Goal: Information Seeking & Learning: Learn about a topic

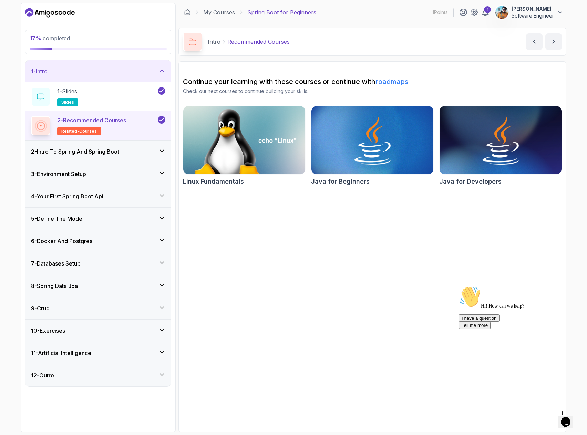
click at [119, 151] on h3 "2 - Intro To Spring And Spring Boot" at bounding box center [75, 151] width 88 height 8
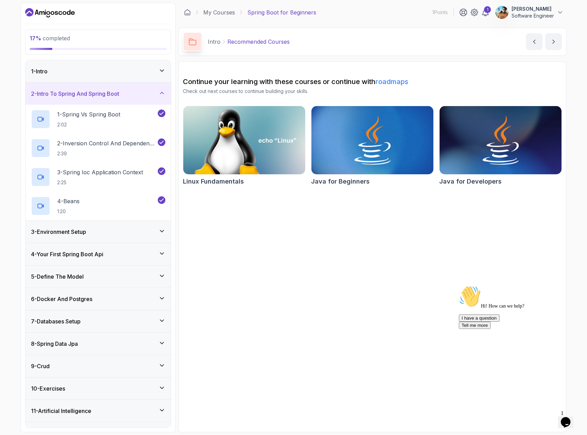
click at [145, 236] on div "3 - Environment Setup" at bounding box center [97, 232] width 145 height 22
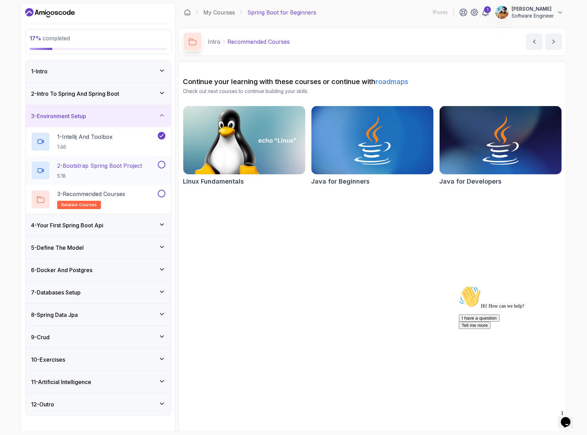
click at [119, 170] on h2 "2 - Bootstrap Spring Boot Project 5:18" at bounding box center [99, 171] width 85 height 18
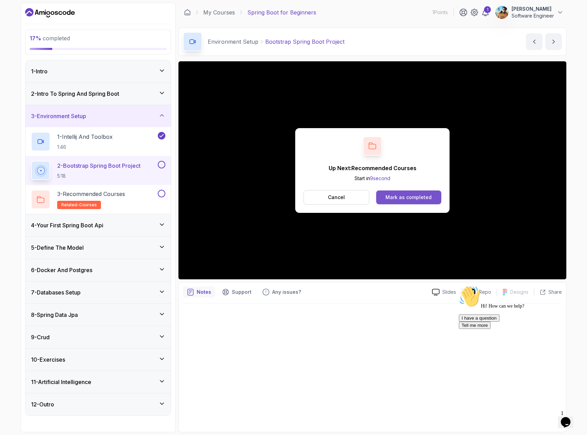
click at [412, 201] on div "Mark as completed" at bounding box center [409, 197] width 46 height 7
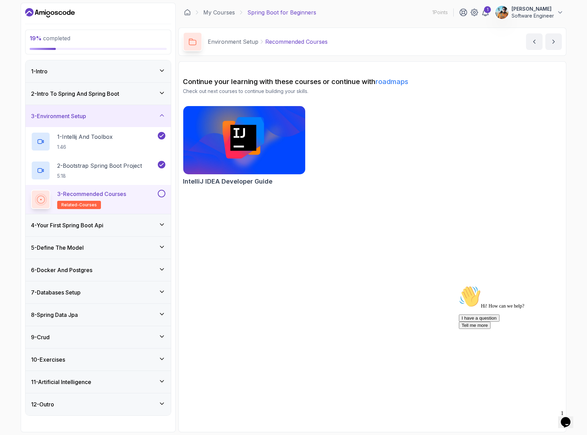
click at [109, 221] on div "4 - Your First Spring Boot Api" at bounding box center [97, 225] width 145 height 22
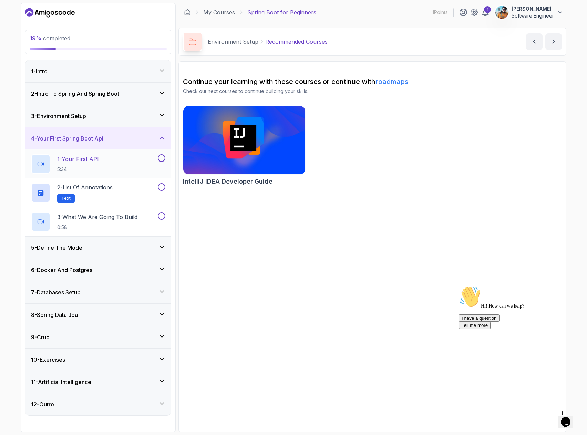
click at [143, 161] on div "1 - Your First API 5:34" at bounding box center [93, 163] width 125 height 19
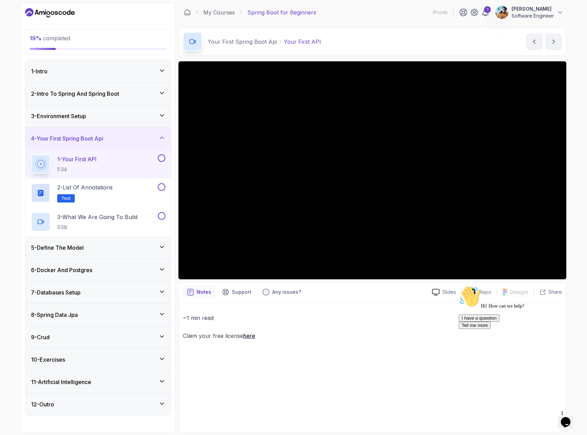
click at [343, 390] on div "~1 min read Claim your free license here" at bounding box center [372, 366] width 379 height 124
click at [162, 160] on button at bounding box center [162, 158] width 8 height 8
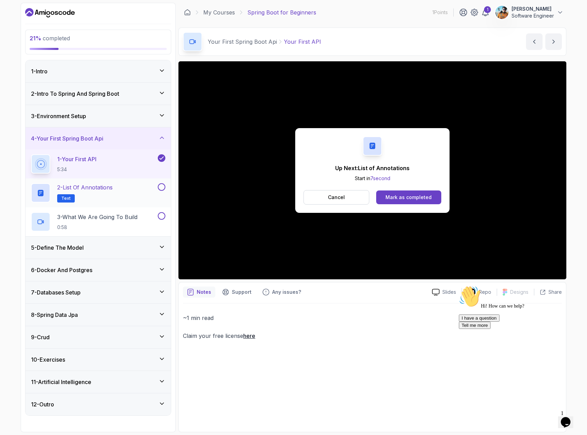
click at [88, 195] on h2 "2 - List of Annotations Text" at bounding box center [84, 192] width 55 height 19
